Goal: Book appointment/travel/reservation

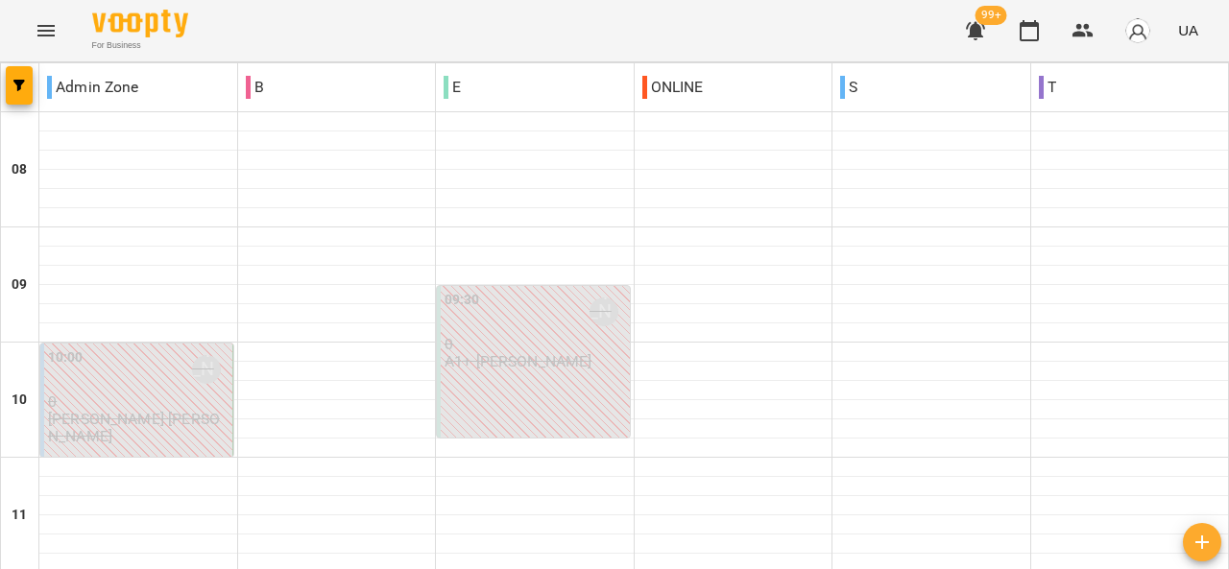
scroll to position [896, 0]
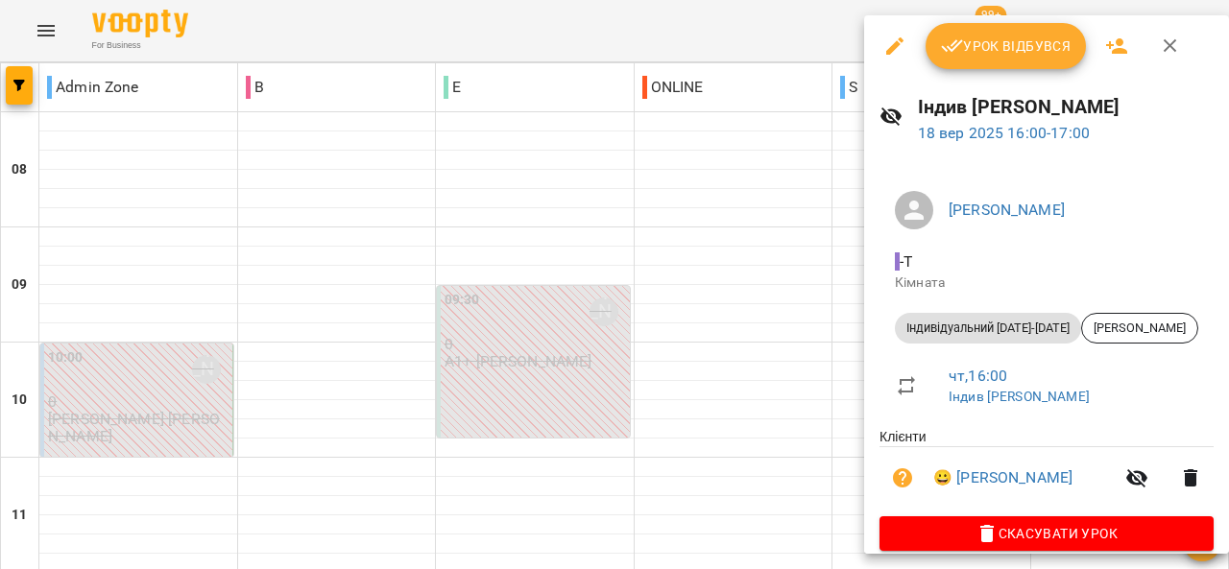
click at [738, 234] on div at bounding box center [614, 284] width 1229 height 569
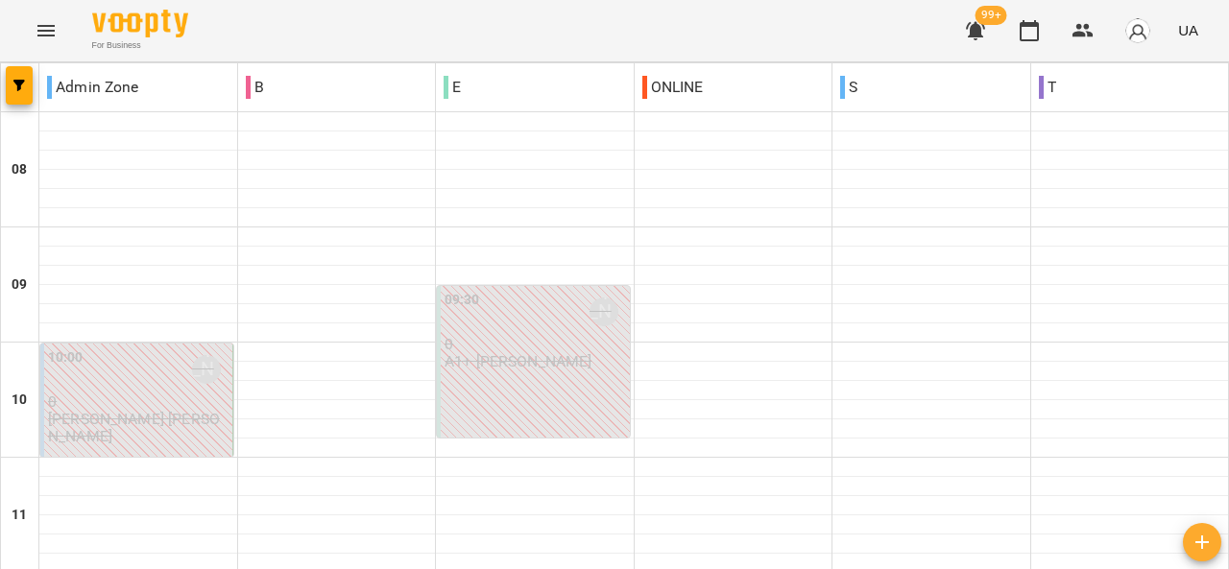
scroll to position [836, 0]
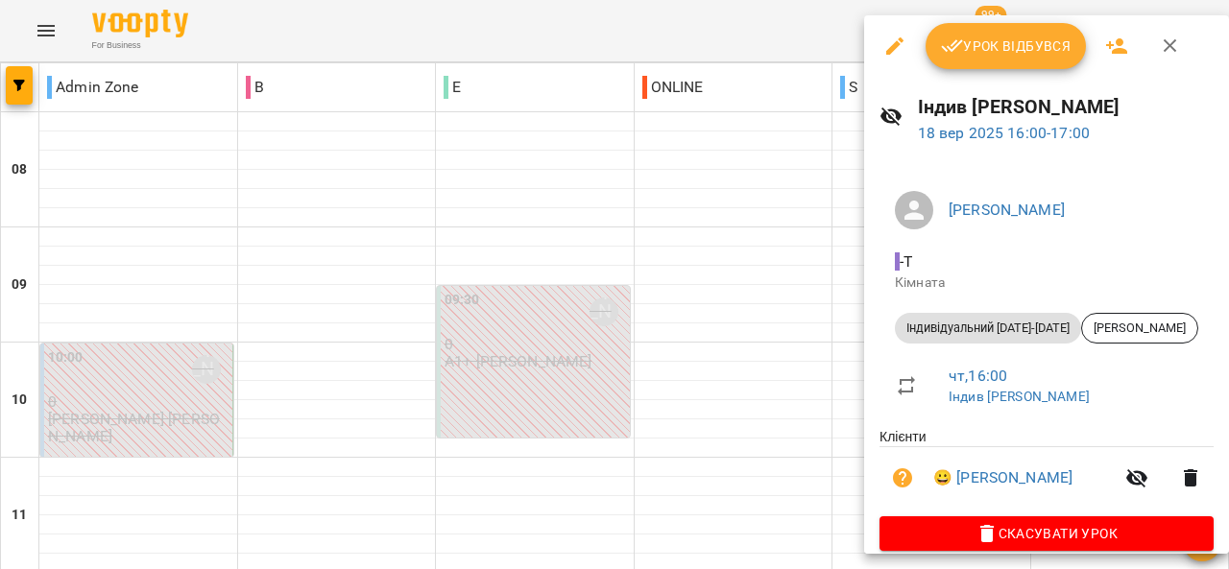
click at [753, 247] on div at bounding box center [614, 284] width 1229 height 569
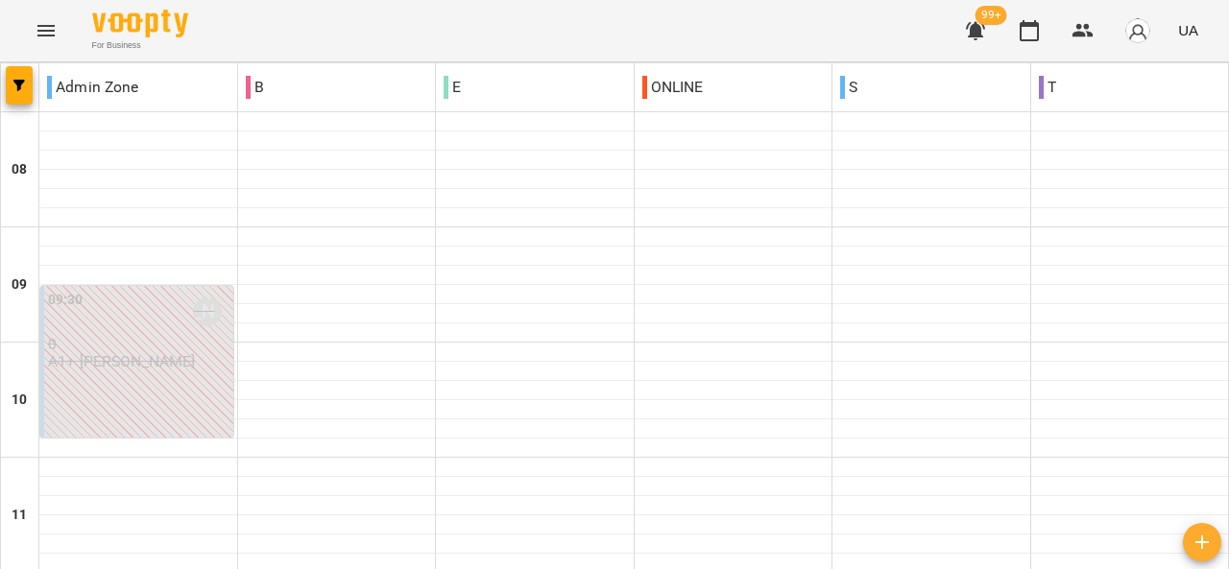
scroll to position [762, 0]
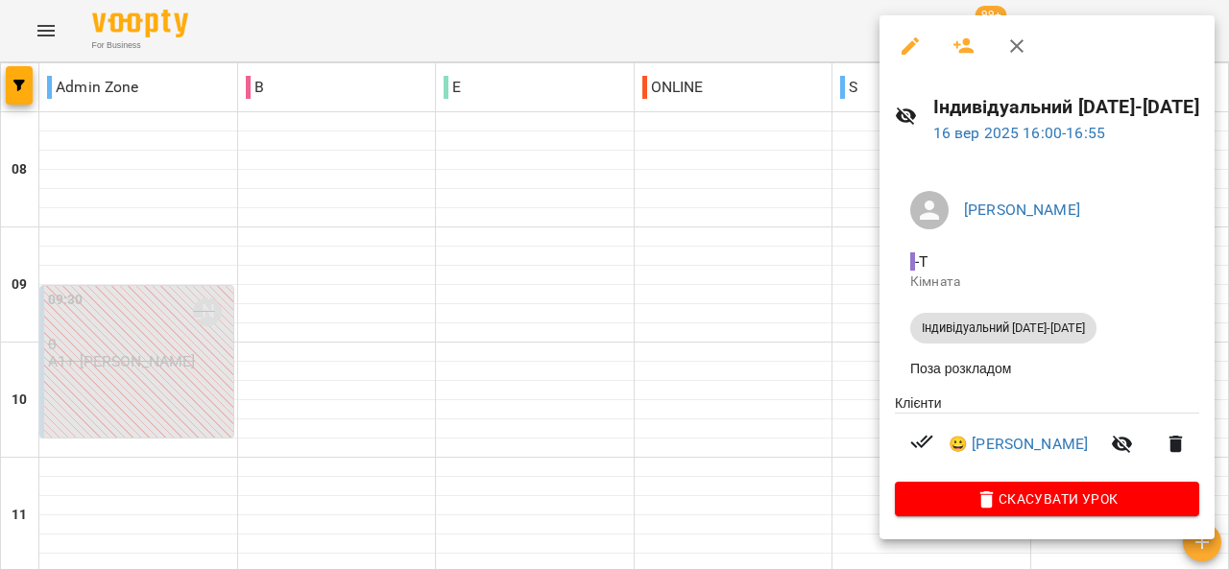
click at [758, 246] on div at bounding box center [614, 284] width 1229 height 569
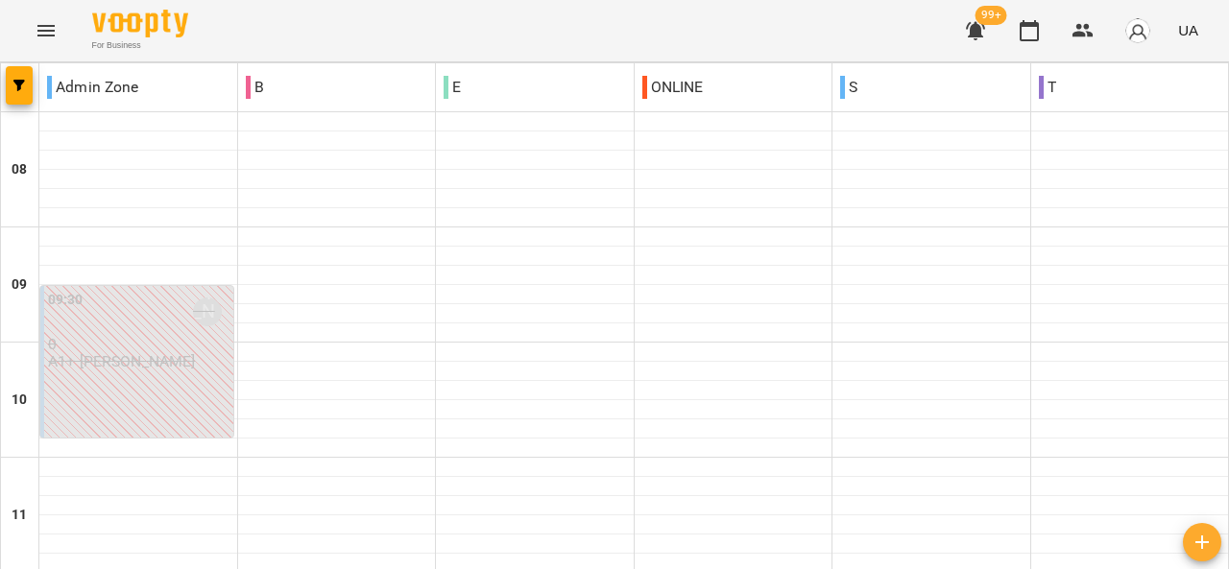
scroll to position [1034, 0]
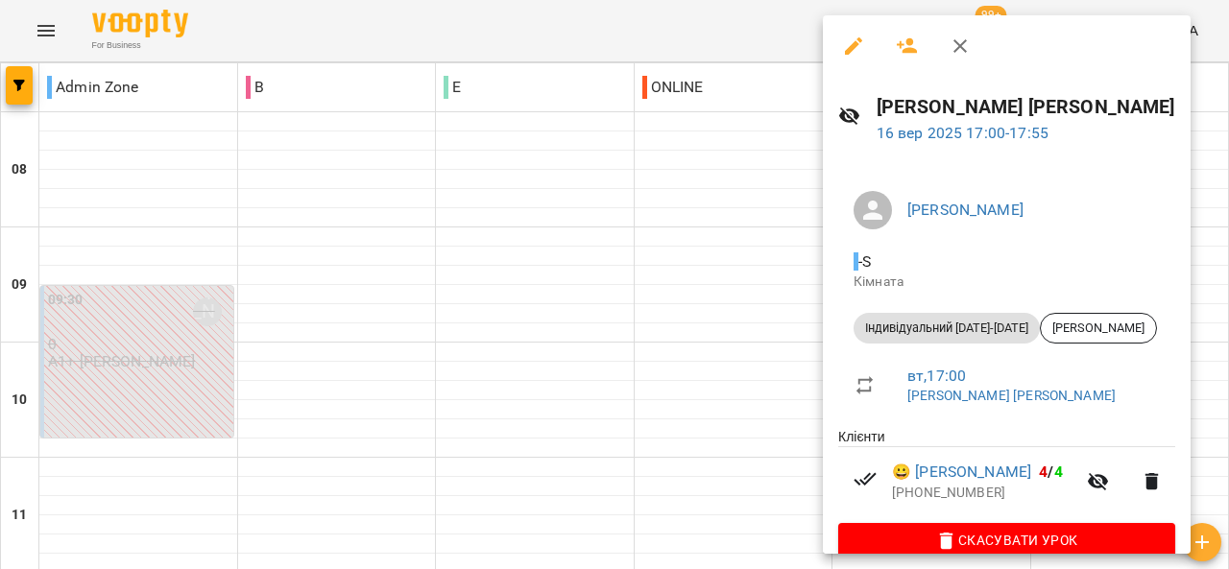
click at [963, 47] on icon "button" at bounding box center [959, 46] width 23 height 23
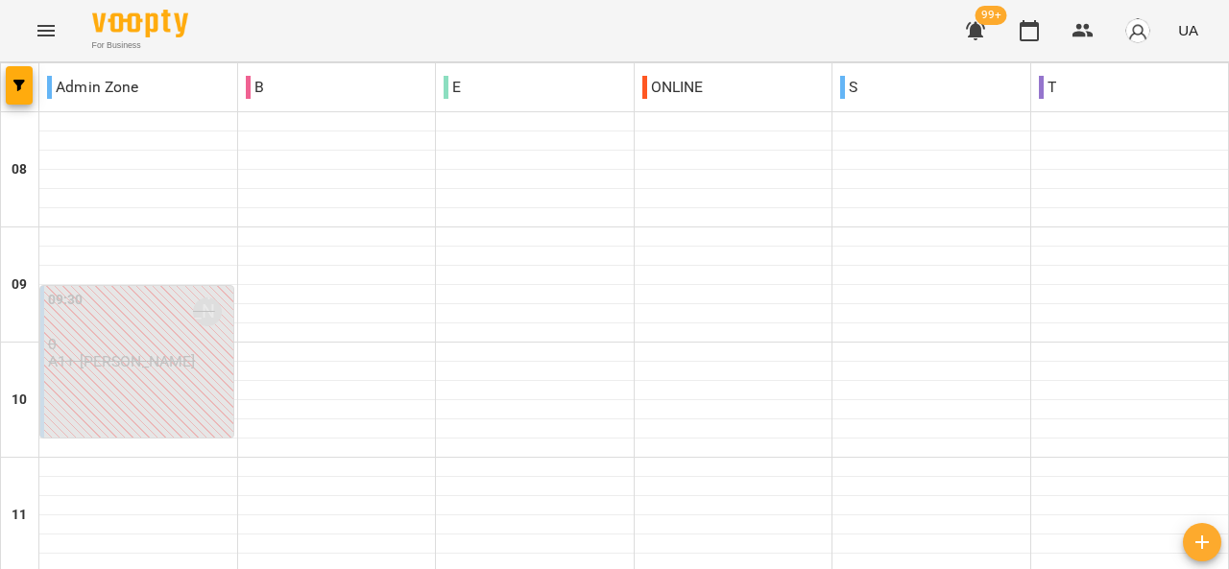
scroll to position [810, 0]
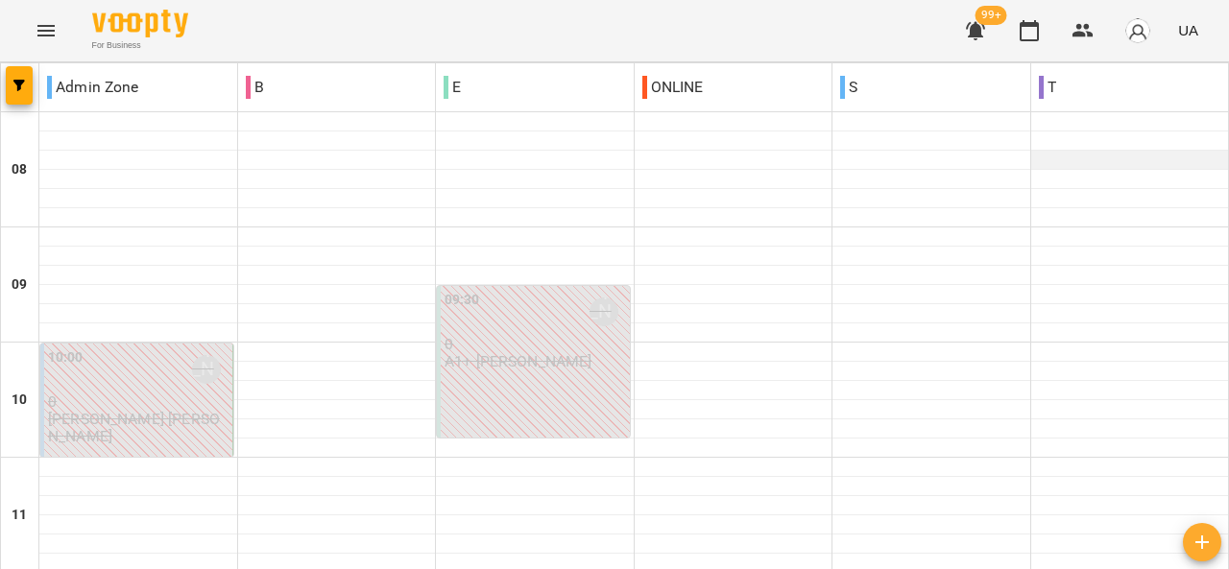
scroll to position [1040, 0]
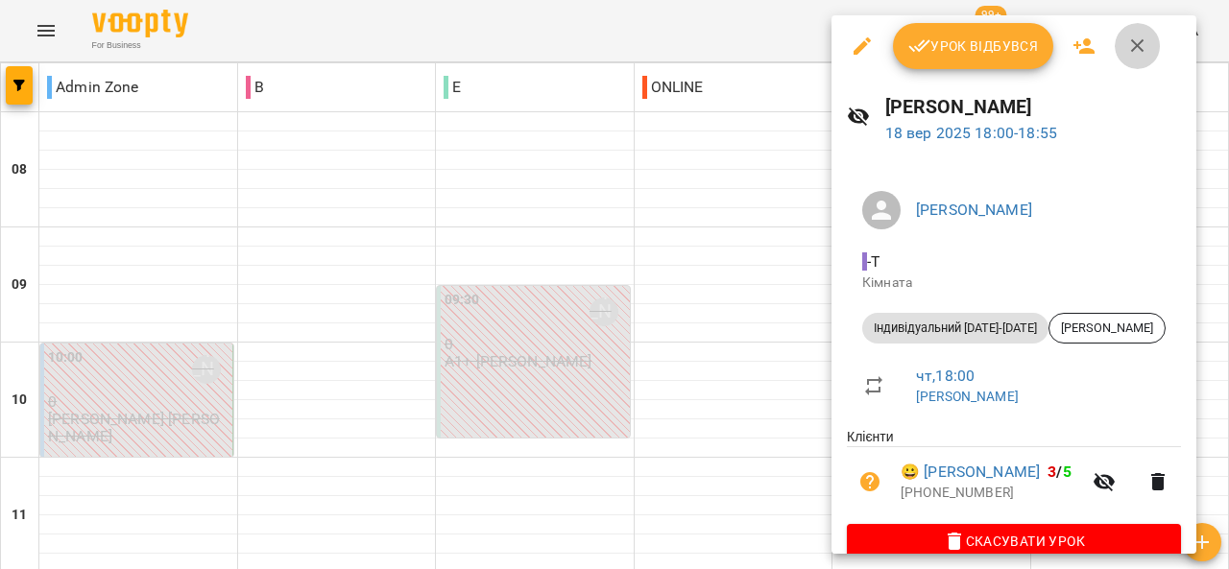
click at [1146, 33] on button "button" at bounding box center [1137, 46] width 46 height 46
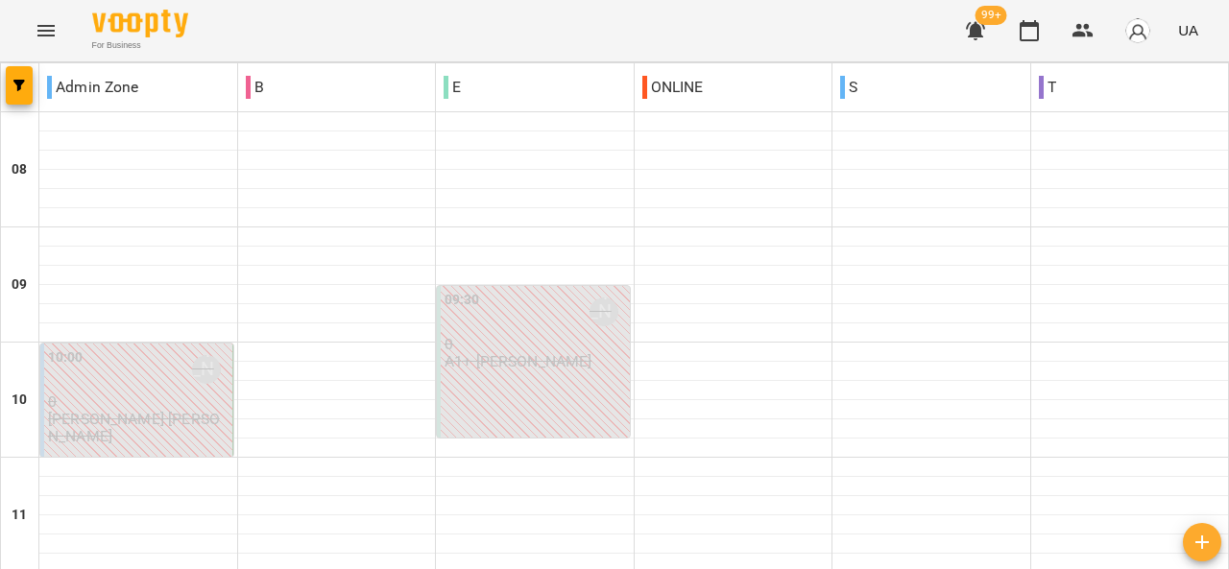
scroll to position [1012, 0]
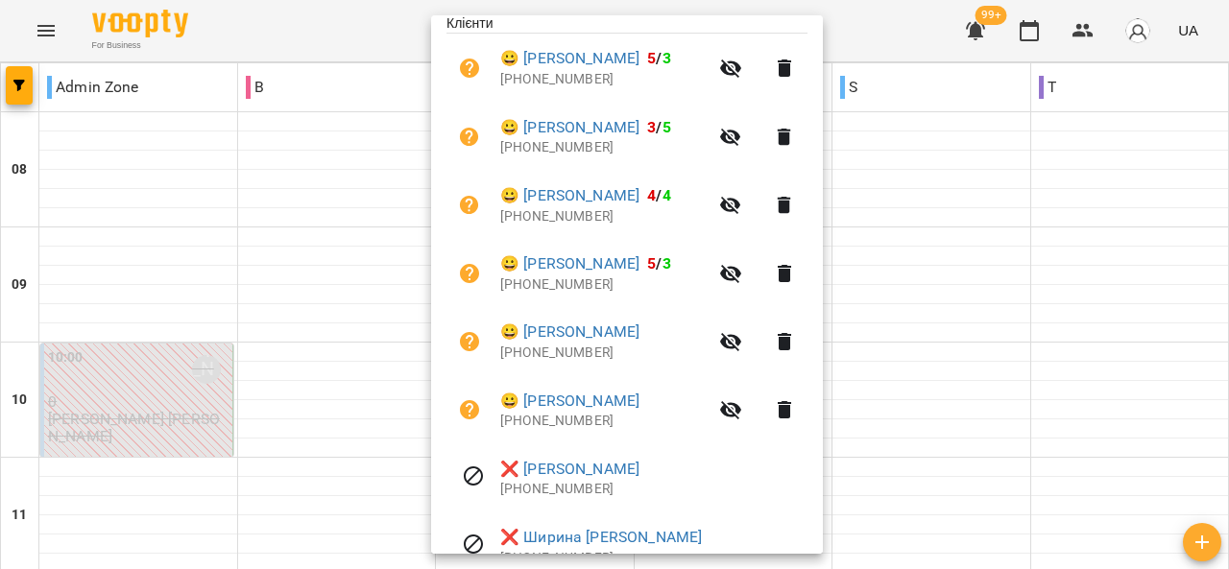
scroll to position [509, 0]
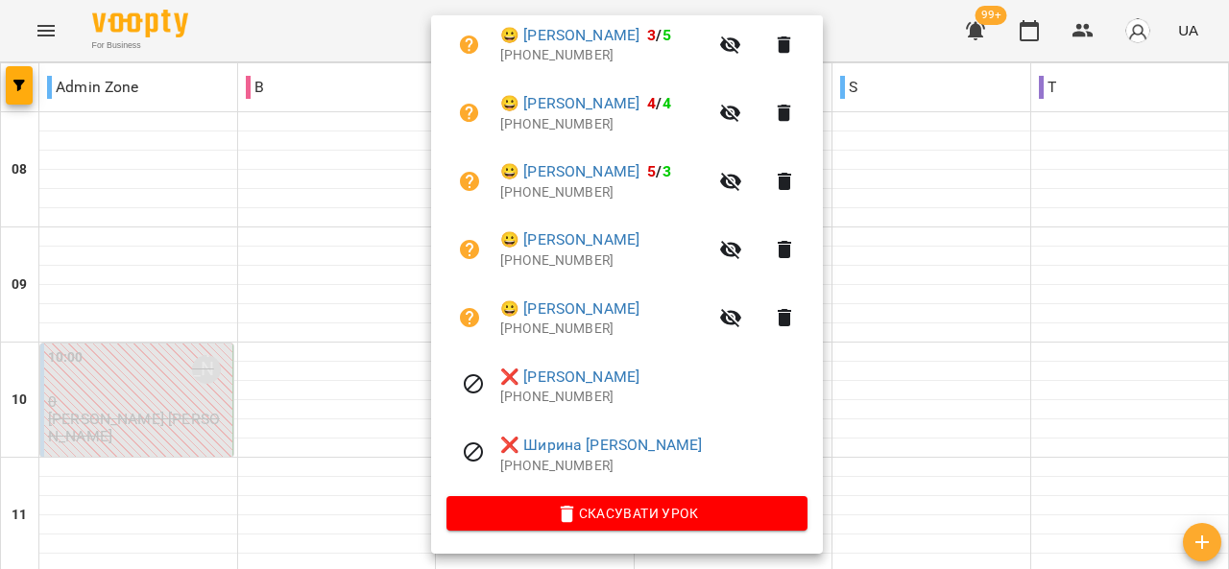
click at [897, 28] on div at bounding box center [614, 284] width 1229 height 569
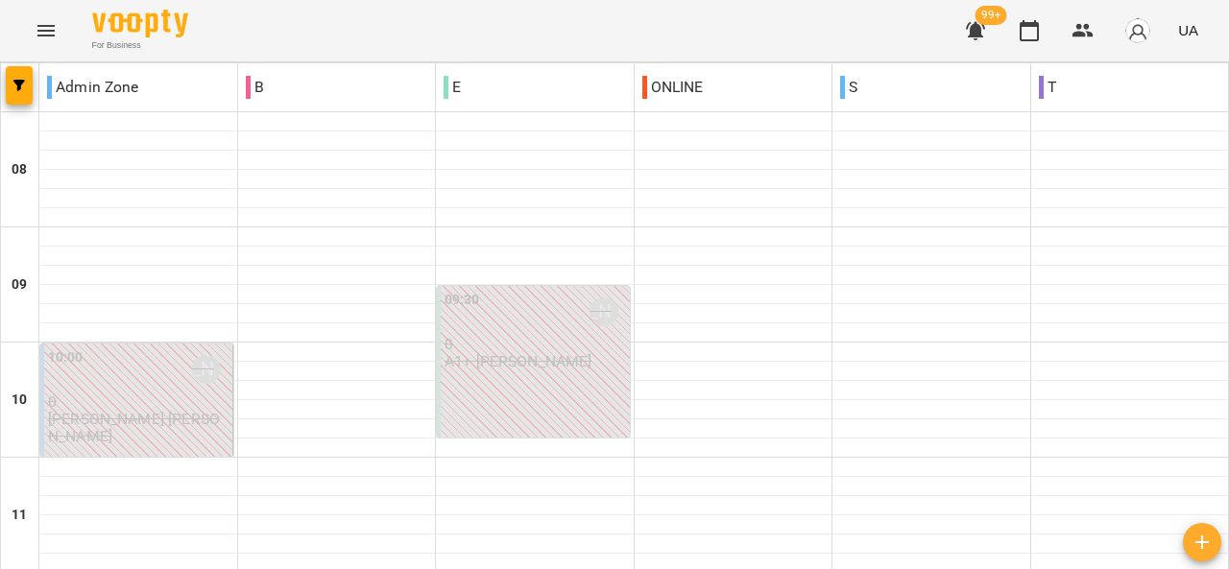
scroll to position [879, 0]
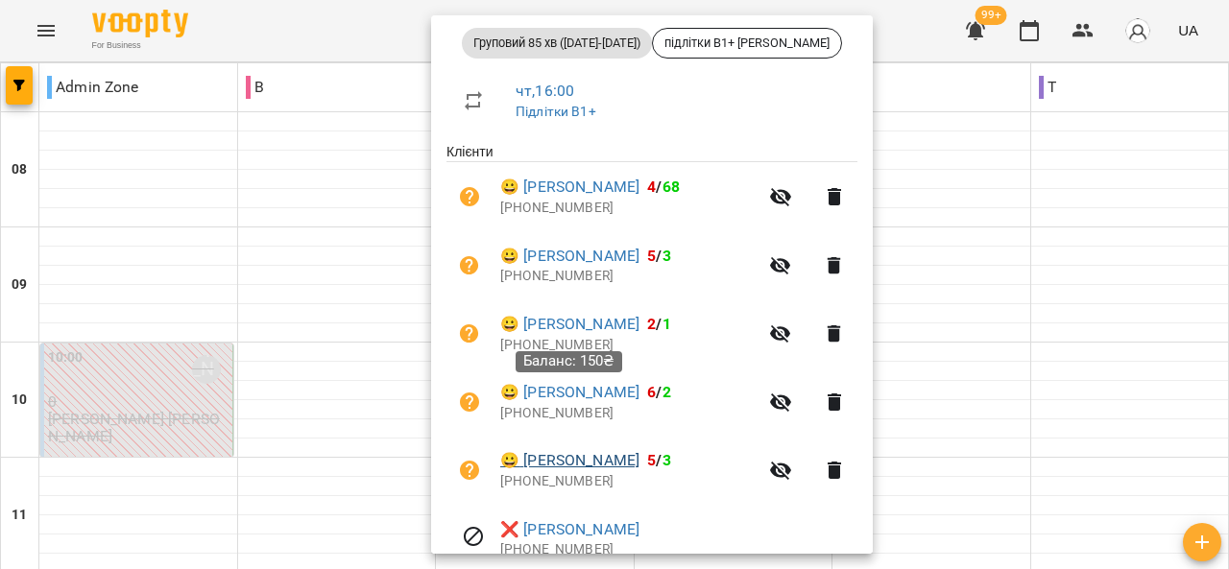
scroll to position [280, 0]
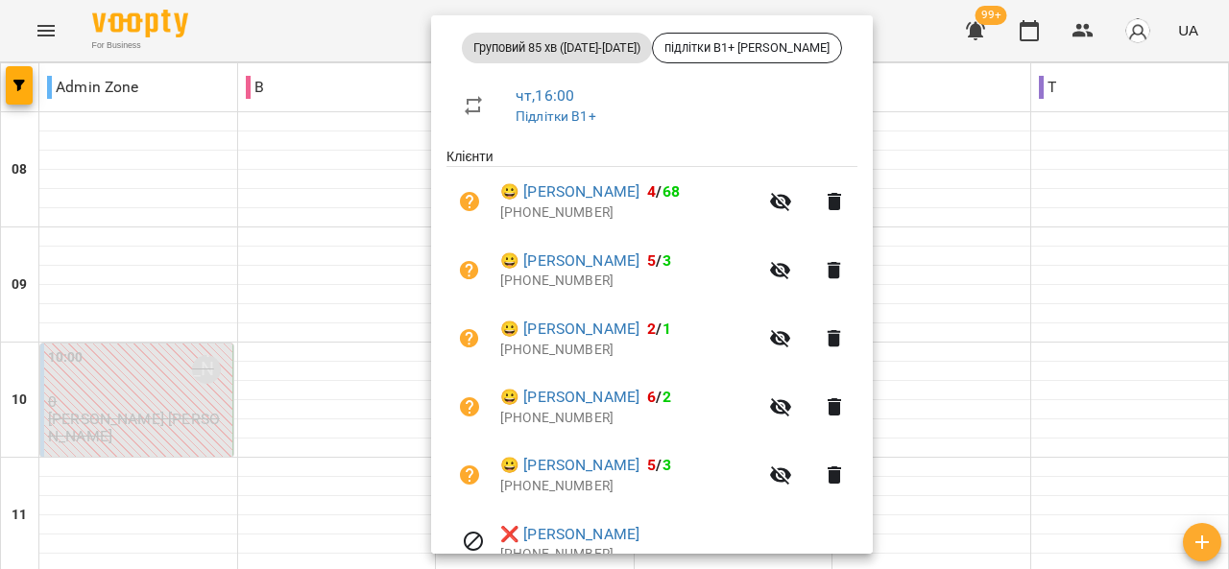
click at [962, 86] on div at bounding box center [614, 284] width 1229 height 569
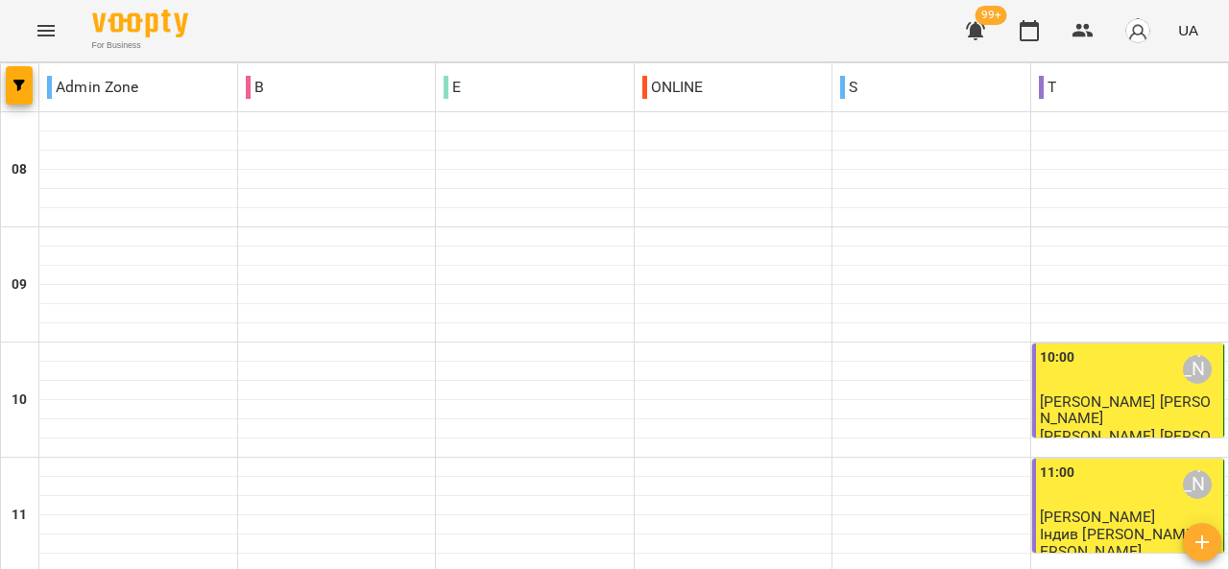
scroll to position [956, 0]
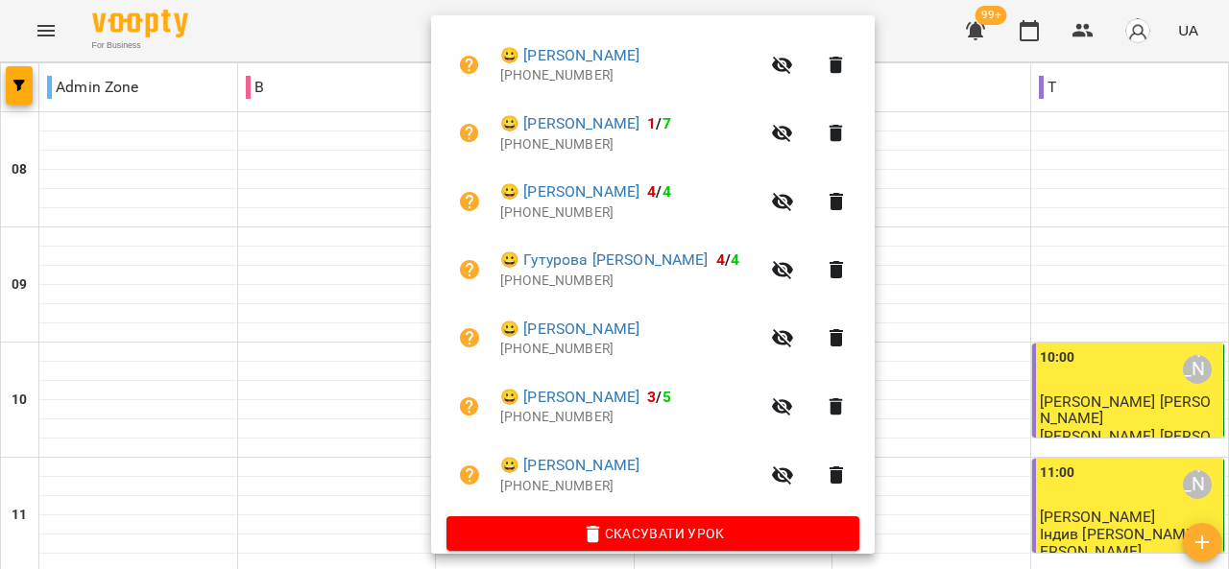
scroll to position [509, 0]
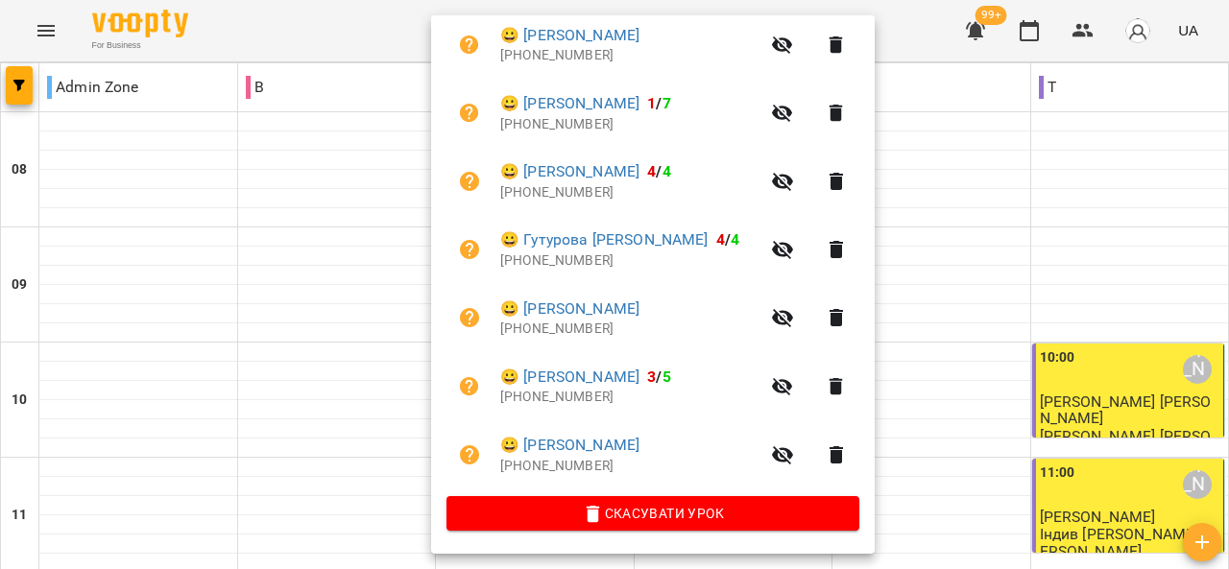
click at [979, 252] on div at bounding box center [614, 284] width 1229 height 569
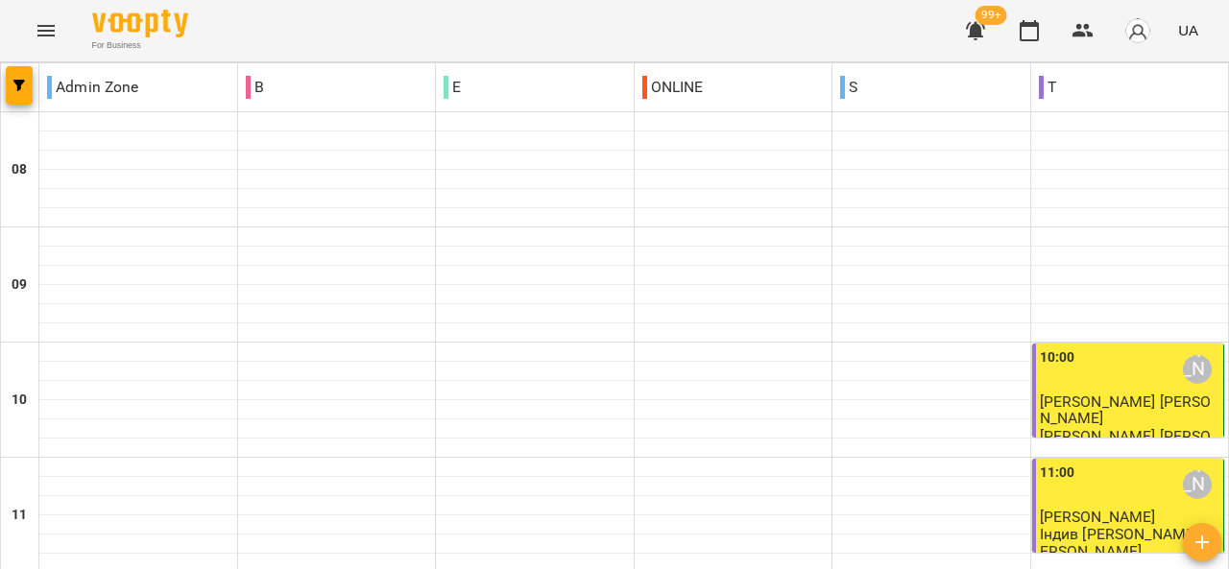
scroll to position [1091, 0]
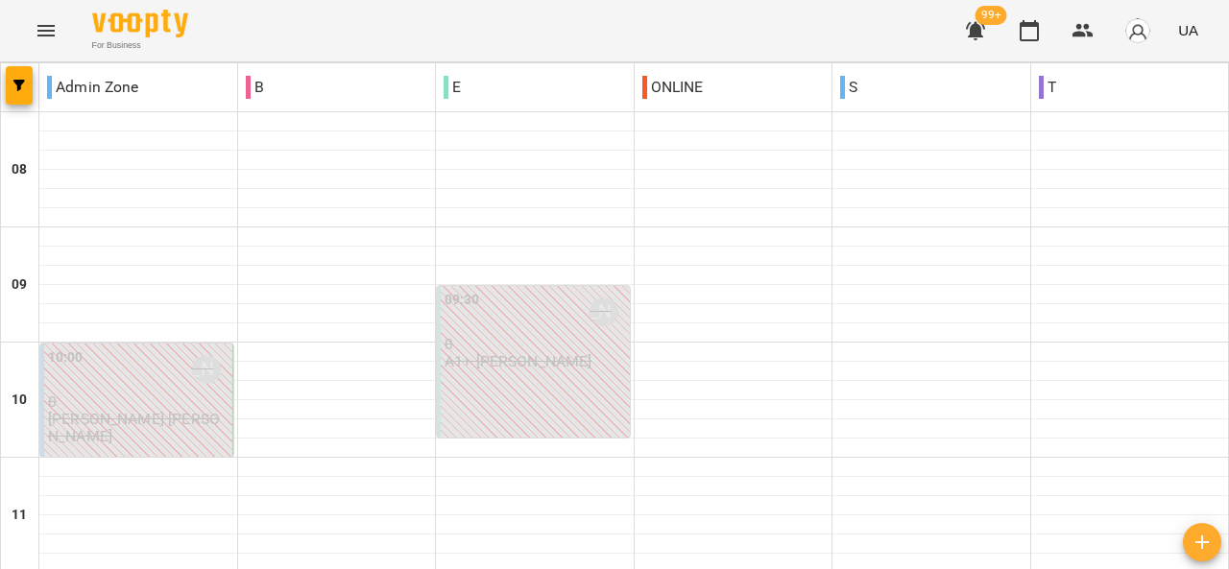
scroll to position [948, 0]
